Goal: Transaction & Acquisition: Book appointment/travel/reservation

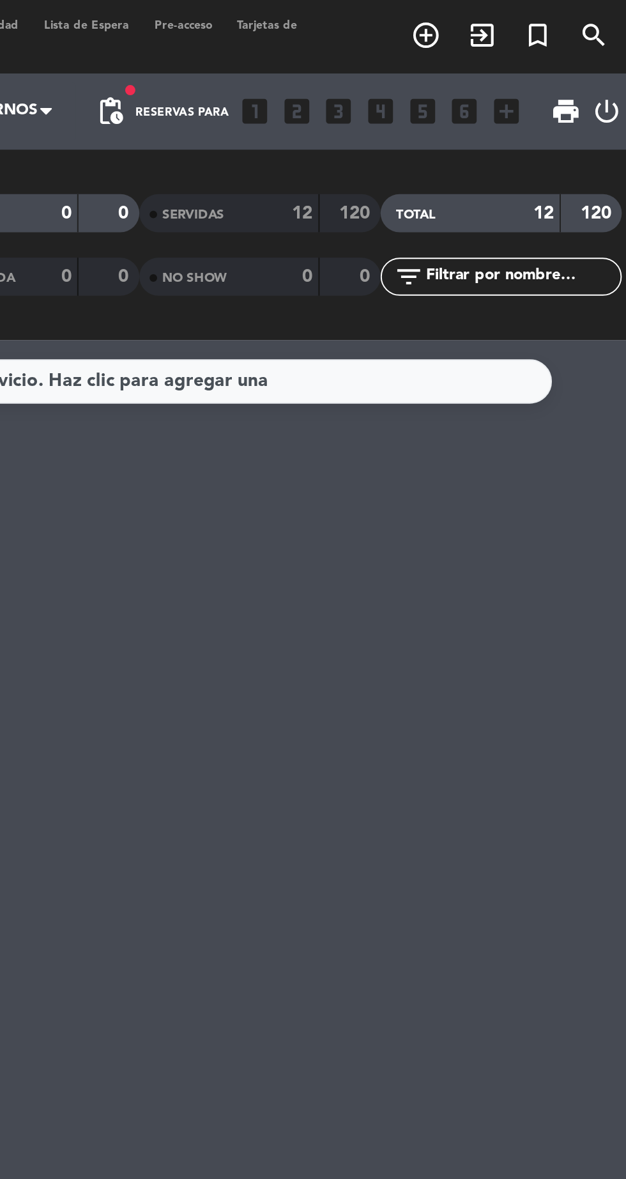
click at [518, 22] on icon "add_circle_outline" at bounding box center [518, 19] width 15 height 15
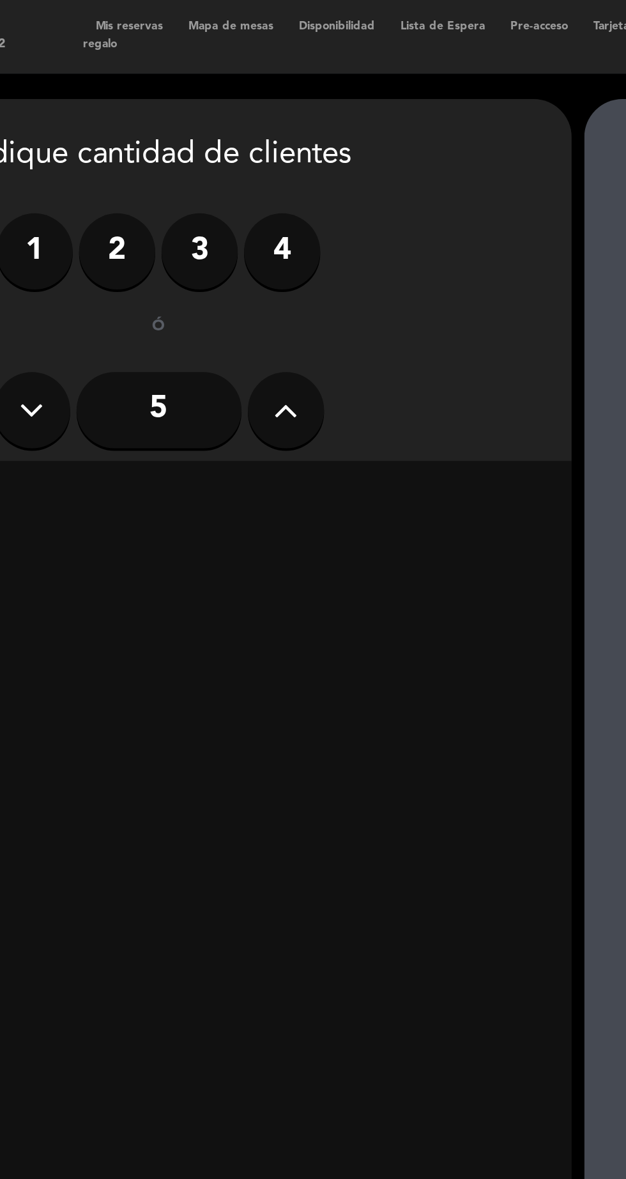
click at [203, 212] on input "5" at bounding box center [204, 208] width 83 height 38
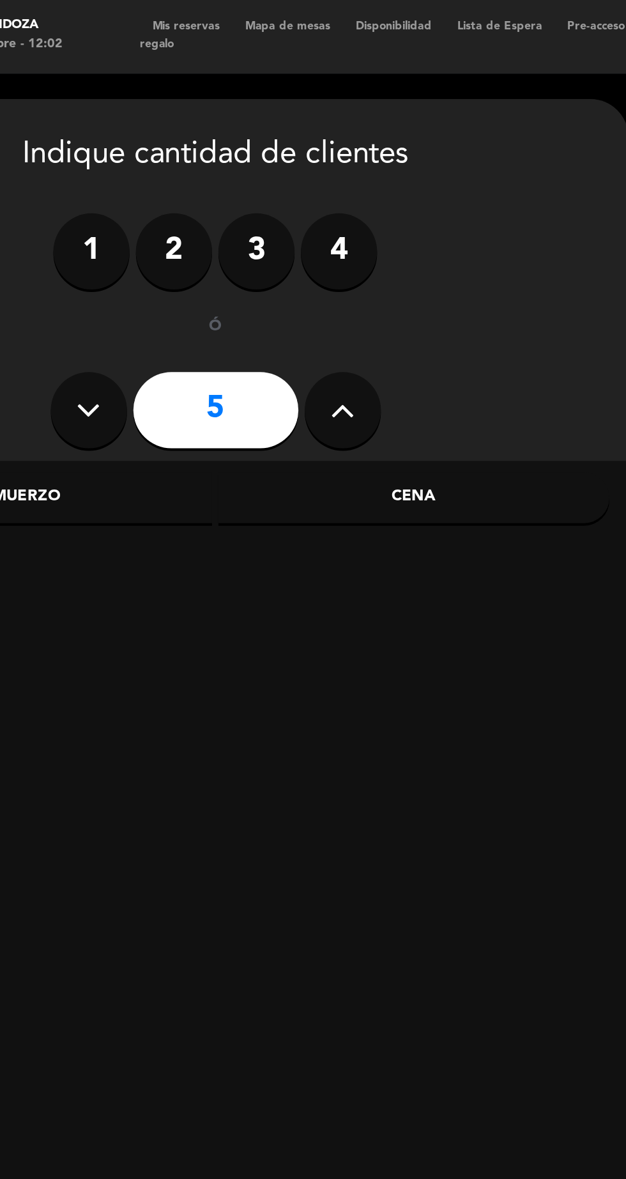
click at [348, 252] on div "Cena" at bounding box center [304, 252] width 197 height 26
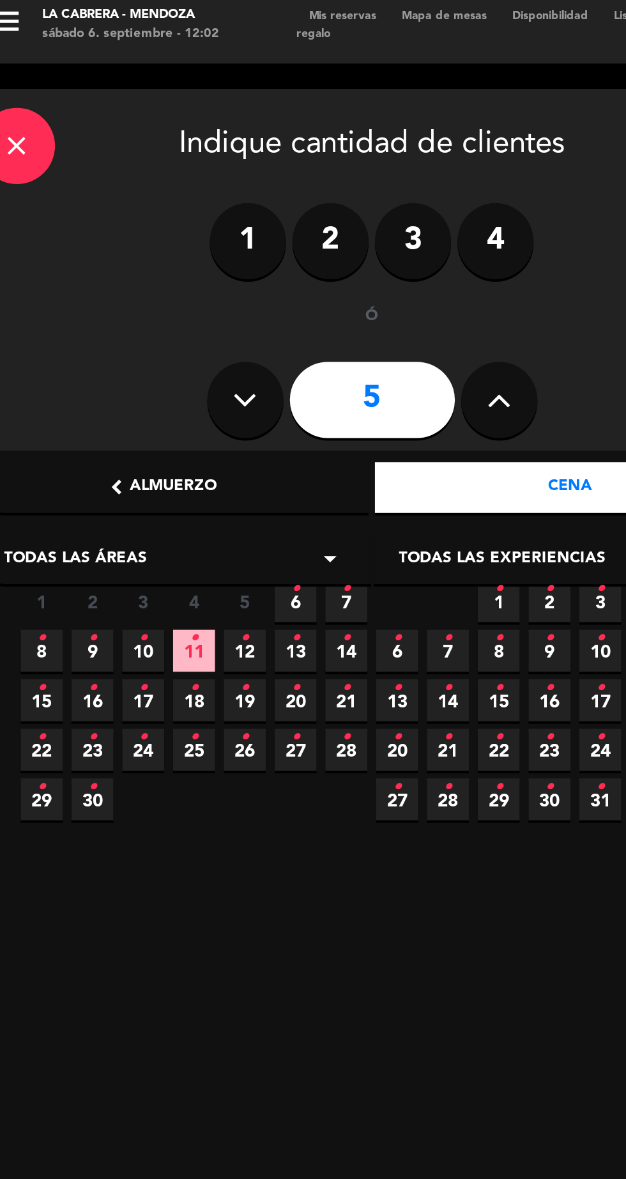
click at [164, 304] on icon "•" at bounding box center [166, 303] width 4 height 20
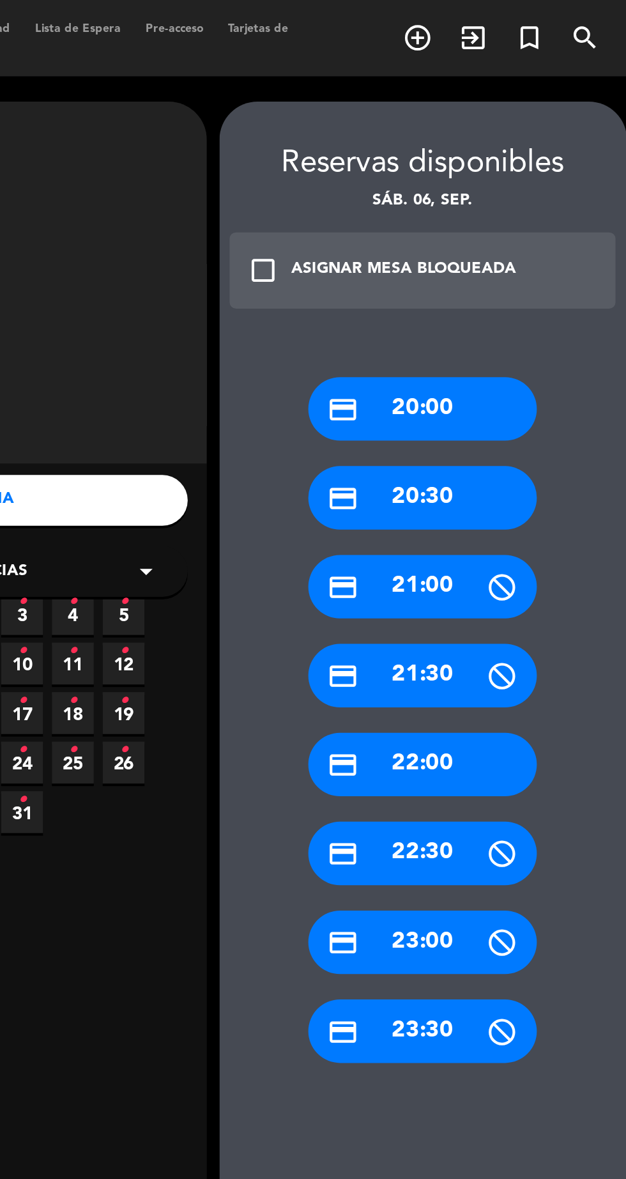
click at [553, 302] on icon at bounding box center [561, 296] width 16 height 16
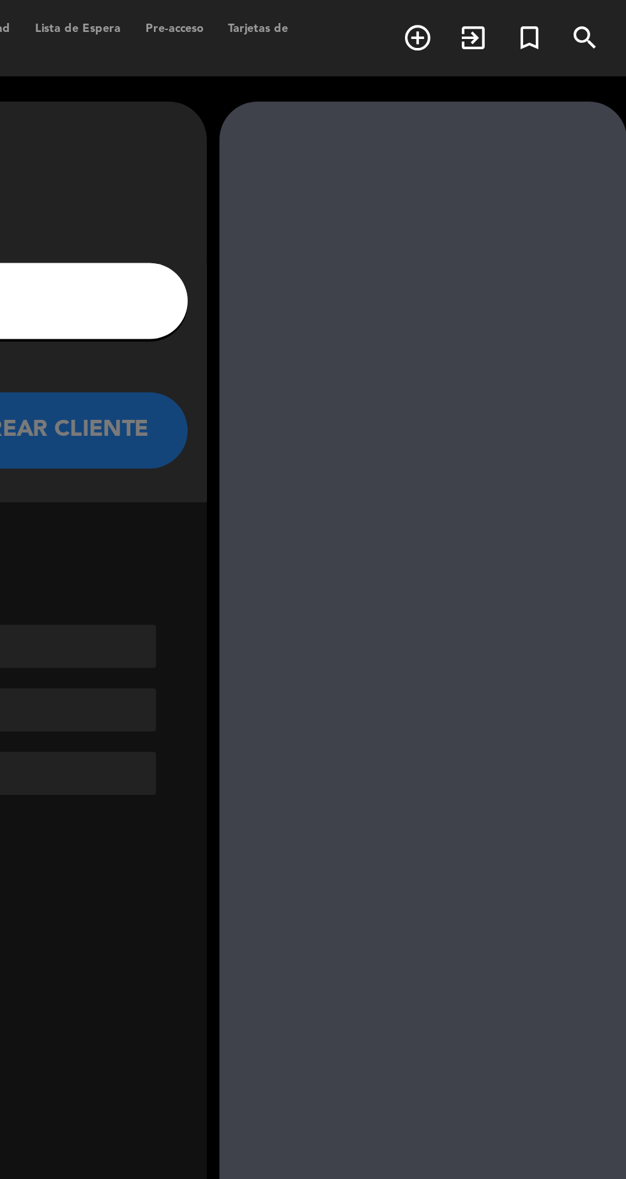
click at [359, 159] on input "1" at bounding box center [204, 152] width 377 height 18
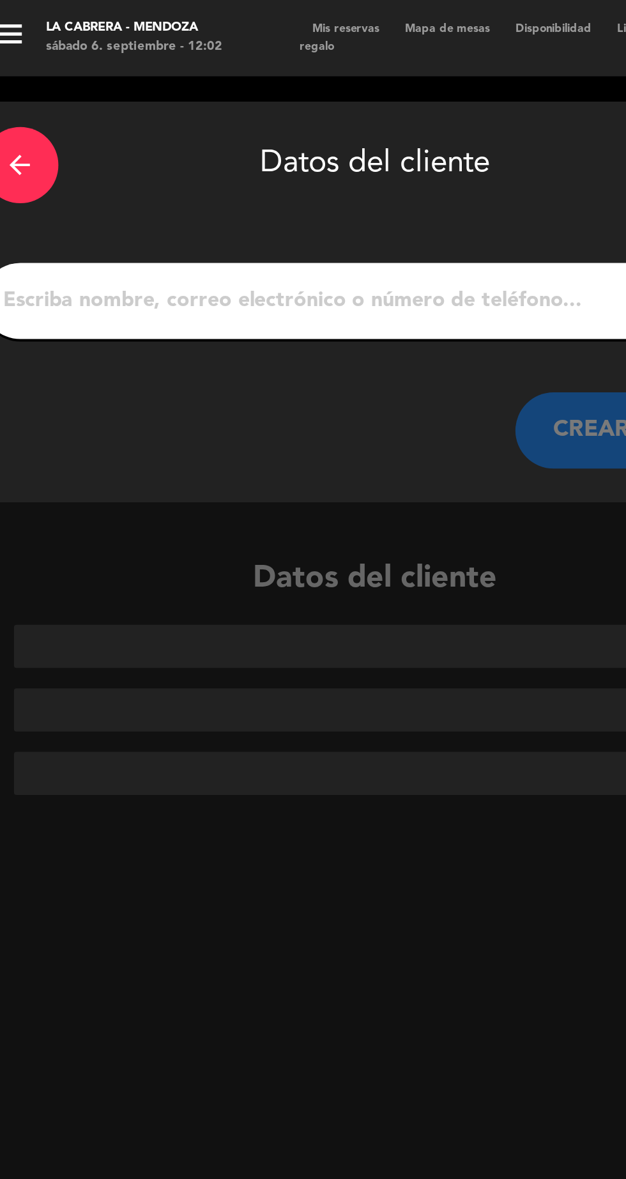
click at [73, 157] on input "1" at bounding box center [204, 152] width 377 height 18
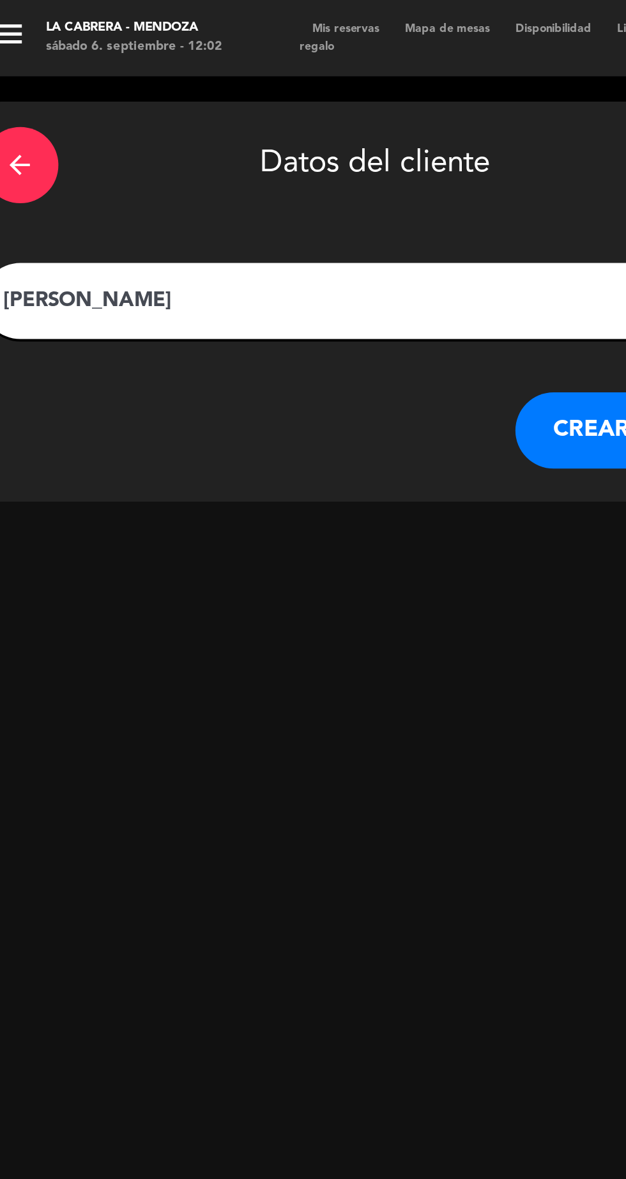
type input "[PERSON_NAME]"
click at [307, 222] on button "CREAR CLIENTE" at bounding box center [339, 216] width 128 height 38
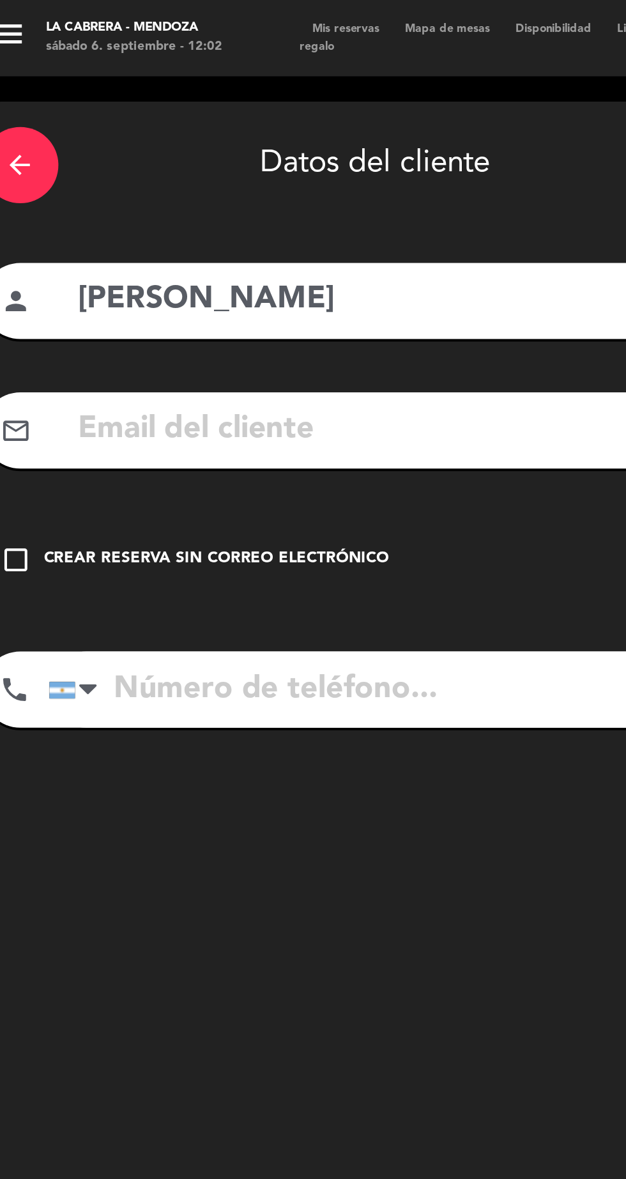
click at [111, 353] on input "tel" at bounding box center [221, 347] width 363 height 38
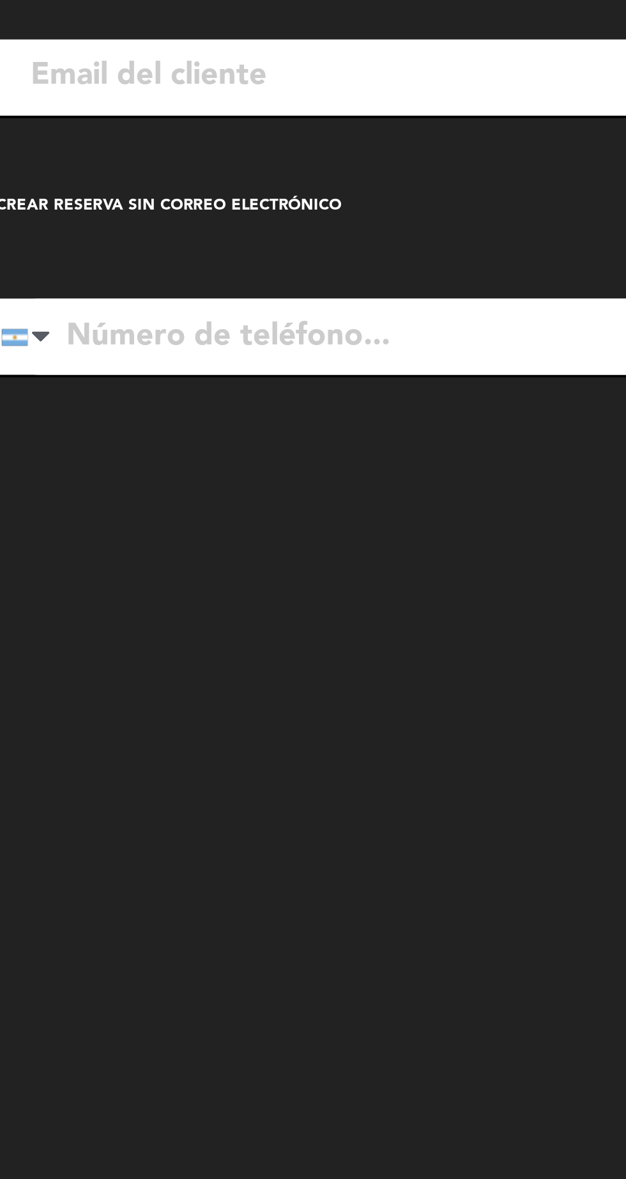
click at [116, 352] on input "tel" at bounding box center [221, 347] width 363 height 38
type input "2974168392"
click at [93, 221] on input "text" at bounding box center [223, 216] width 339 height 26
click at [90, 227] on input "text" at bounding box center [223, 216] width 339 height 26
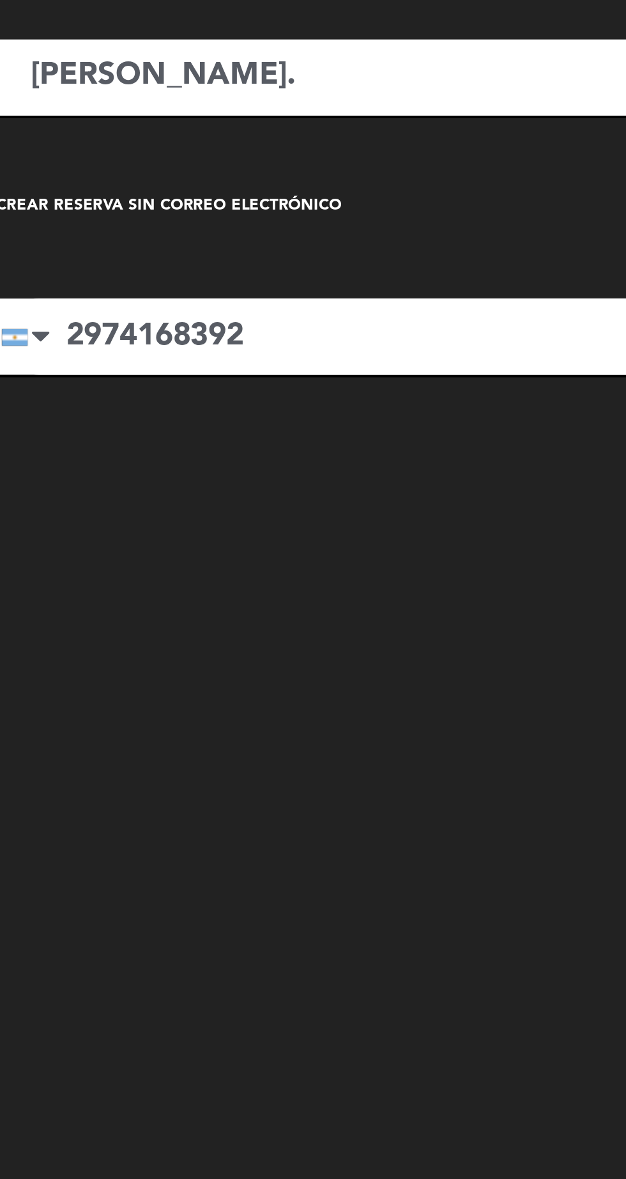
click at [144, 222] on input "[PERSON_NAME]." at bounding box center [223, 216] width 339 height 26
click at [208, 224] on input "[PERSON_NAME].borrecer" at bounding box center [223, 216] width 339 height 26
click at [289, 226] on input "[PERSON_NAME]" at bounding box center [223, 216] width 339 height 26
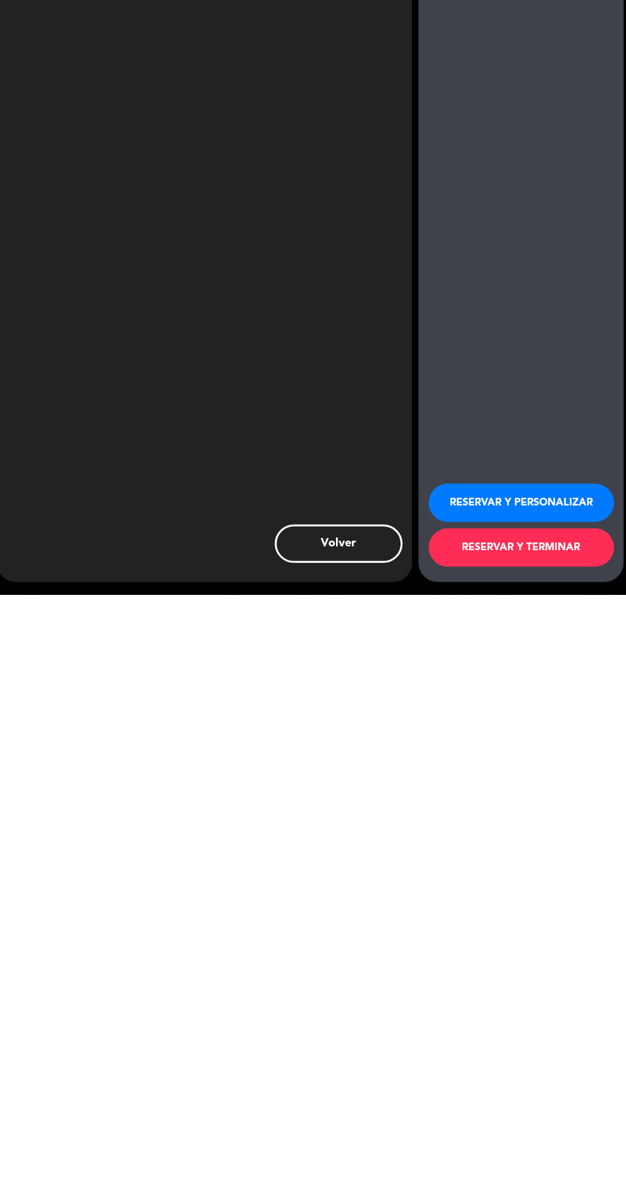
type input "[PERSON_NAME][EMAIL_ADDRESS][DOMAIN_NAME]"
click at [543, 1136] on button "RESERVAR Y TERMINAR" at bounding box center [521, 1132] width 185 height 38
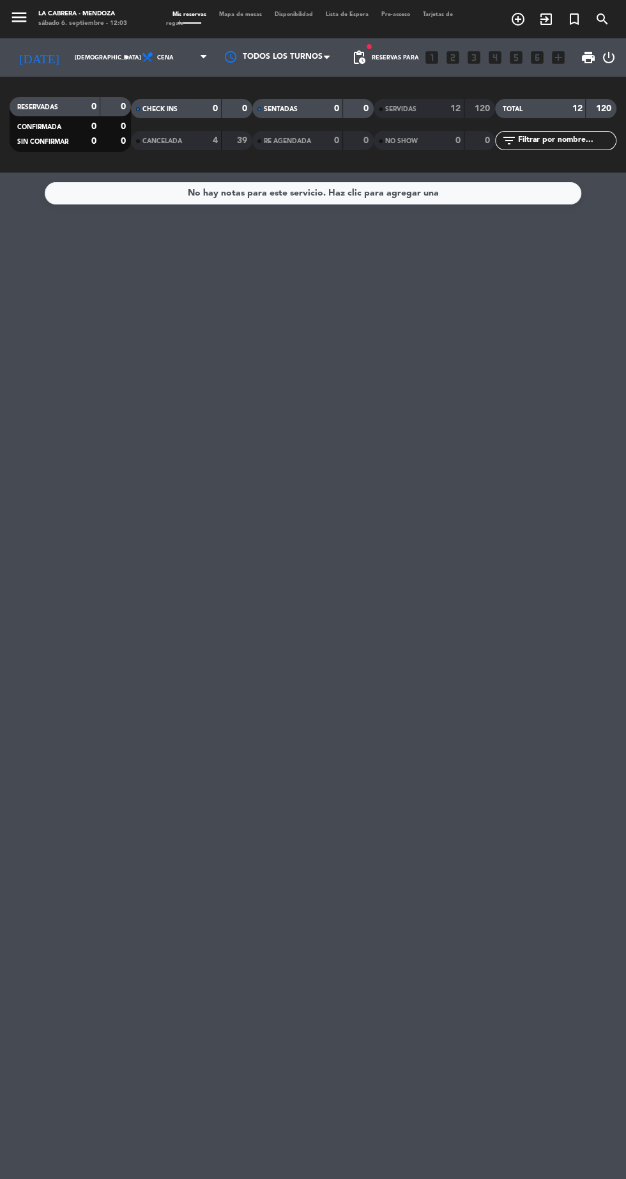
click at [68, 64] on input "[DEMOGRAPHIC_DATA] [DATE]" at bounding box center [108, 58] width 81 height 20
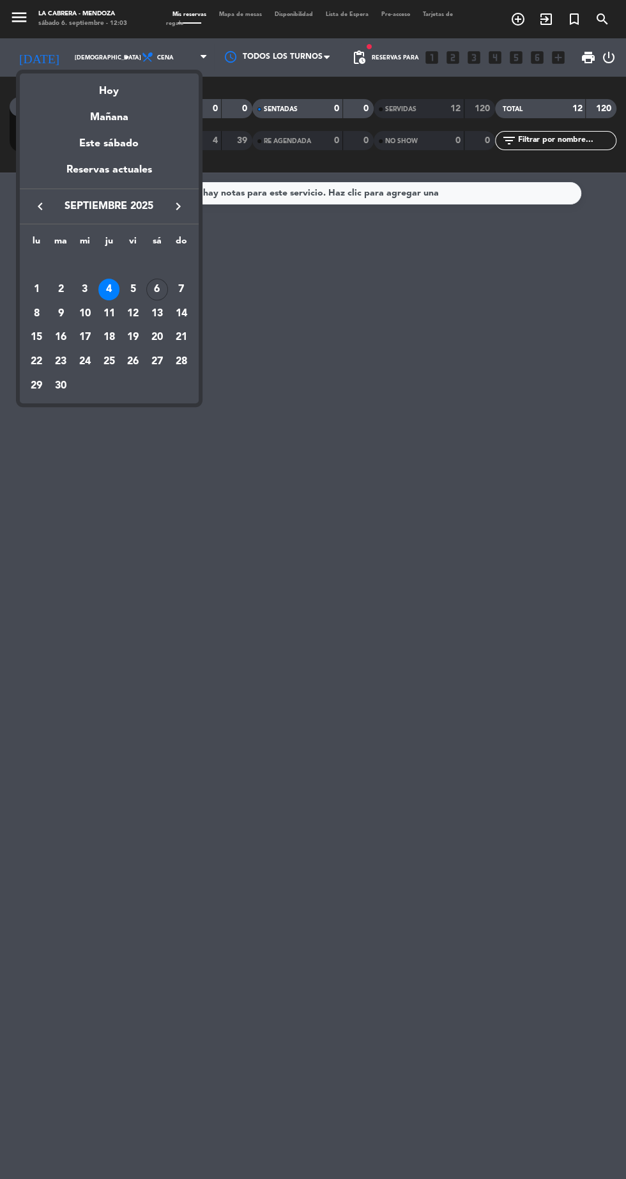
click at [157, 288] on div "6" at bounding box center [157, 290] width 22 height 22
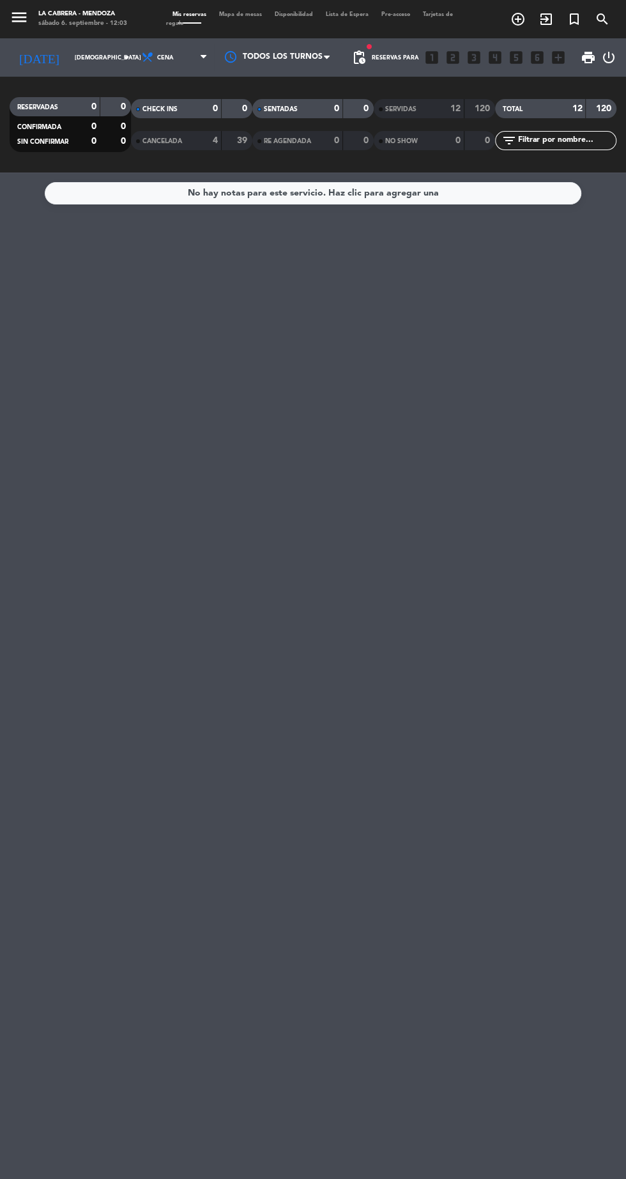
type input "sáb. [DATE]"
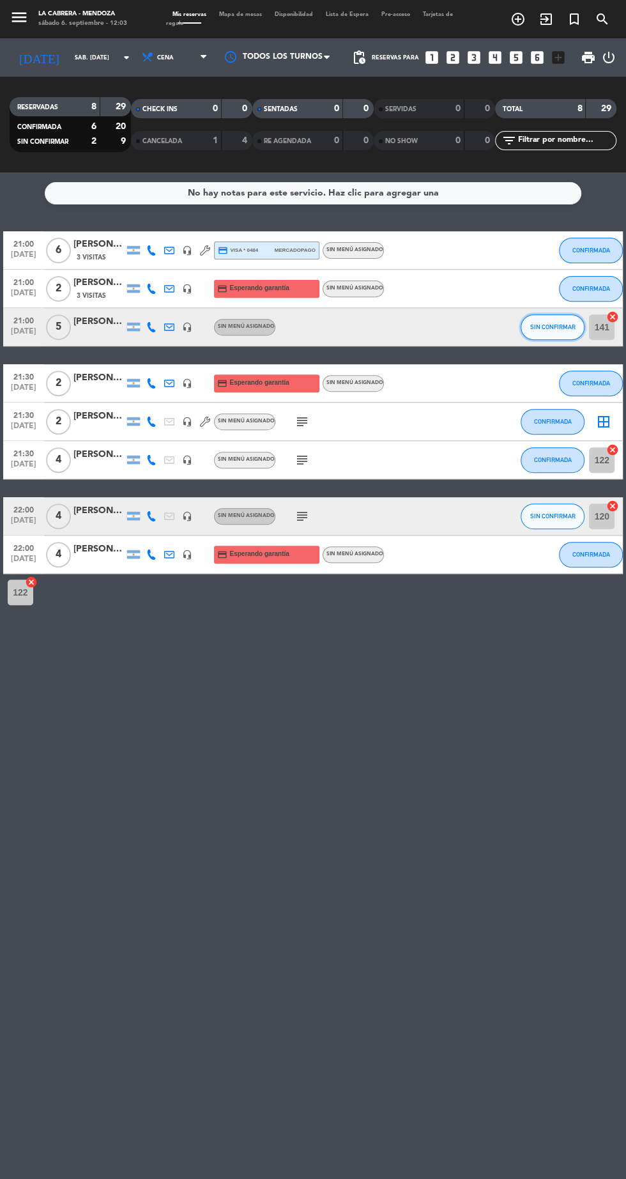
click at [556, 329] on span "SIN CONFIRMAR" at bounding box center [552, 326] width 45 height 7
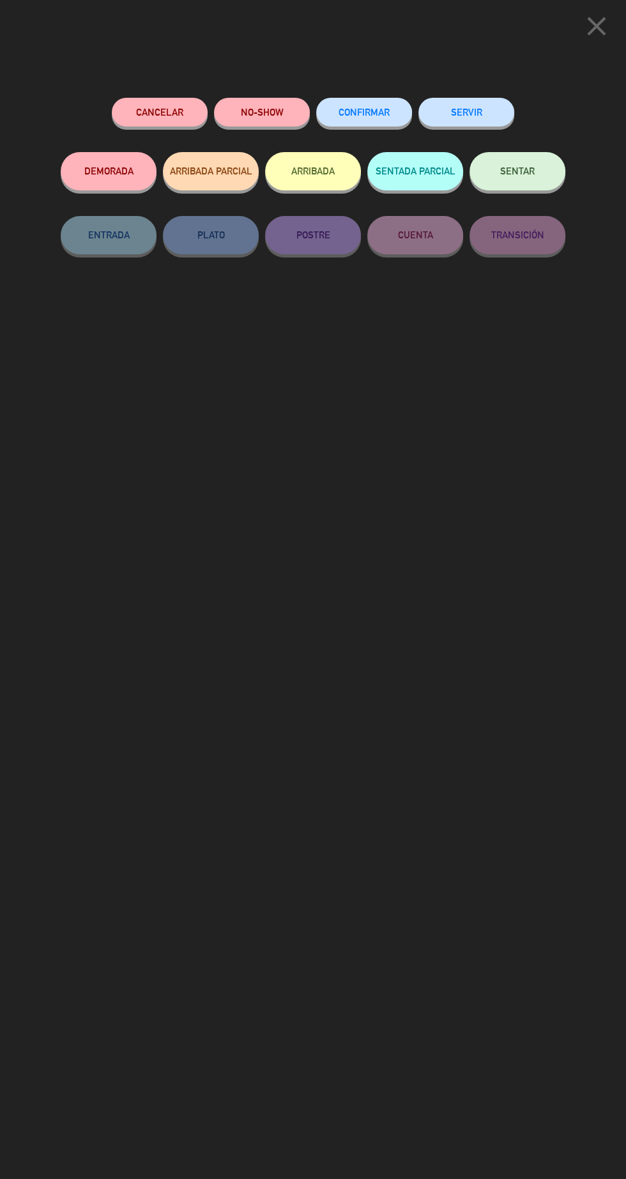
click at [364, 111] on span "CONFIRMAR" at bounding box center [364, 112] width 51 height 11
